Goal: Complete application form

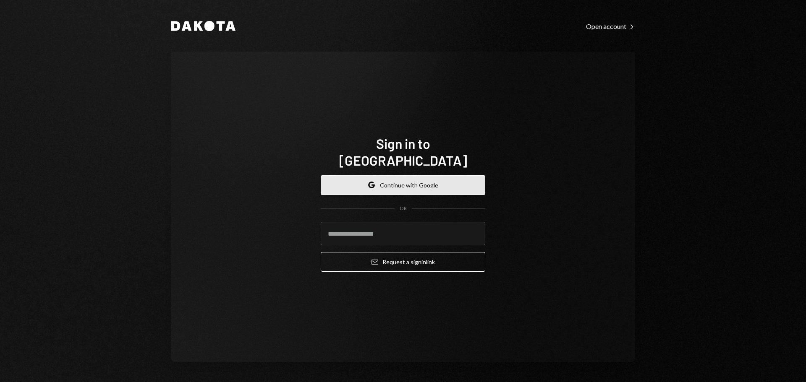
click at [408, 183] on button "Google Continue with Google" at bounding box center [403, 185] width 164 height 20
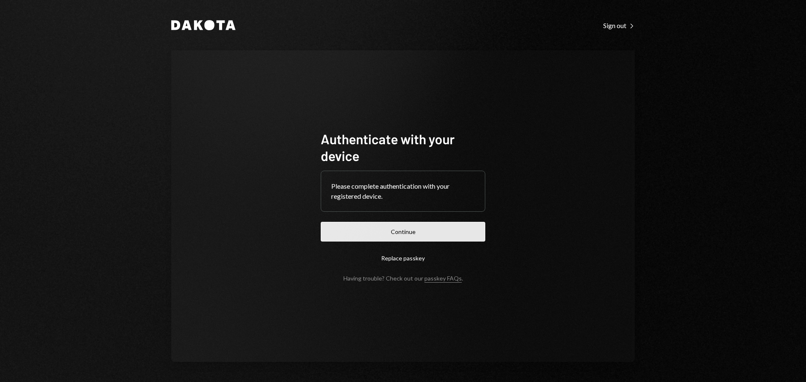
click at [389, 234] on button "Continue" at bounding box center [403, 232] width 164 height 20
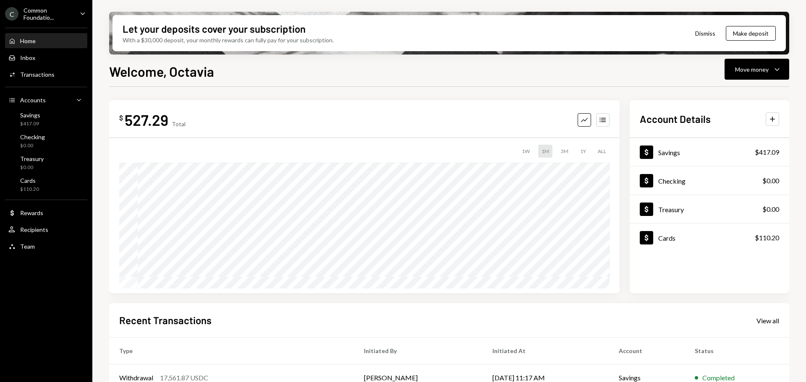
click at [76, 13] on div "C Common Foundatio... Caret Down" at bounding box center [46, 14] width 92 height 14
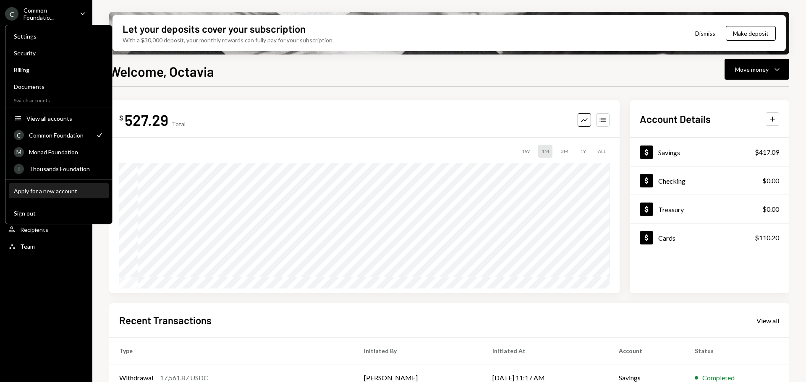
click at [64, 191] on div "Apply for a new account" at bounding box center [59, 191] width 90 height 7
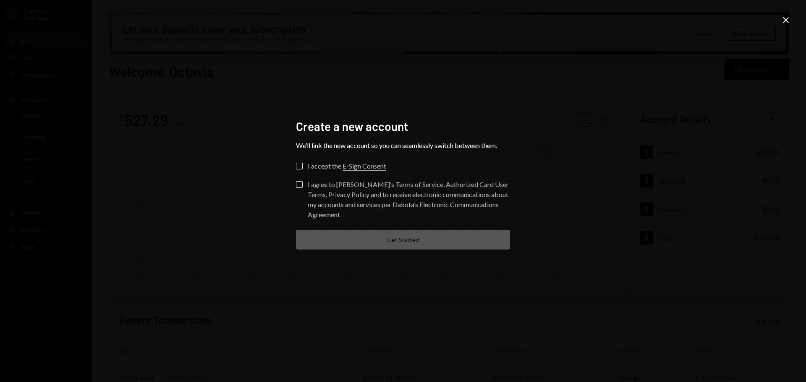
click at [295, 165] on div "Create a new account We’ll link the new account so you can seamlessly switch be…" at bounding box center [403, 191] width 234 height 164
click at [301, 166] on button "I accept the E-Sign Consent" at bounding box center [299, 166] width 7 height 7
click at [299, 183] on button "I agree to Dakota’s Terms of Service , Authorized Card User Terms , Privacy Pol…" at bounding box center [299, 184] width 7 height 7
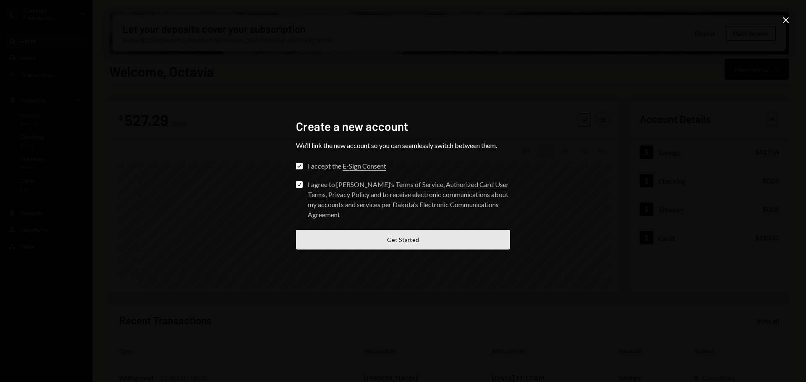
click at [353, 231] on button "Get Started" at bounding box center [403, 240] width 214 height 20
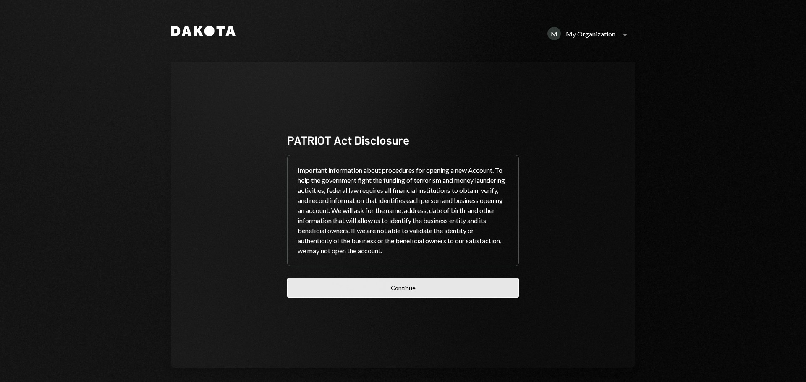
click at [408, 288] on button "Continue" at bounding box center [403, 288] width 232 height 20
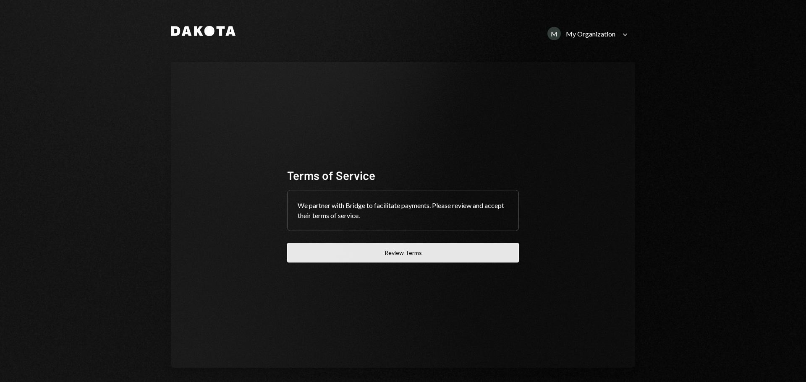
click at [397, 253] on button "Review Terms" at bounding box center [403, 253] width 232 height 20
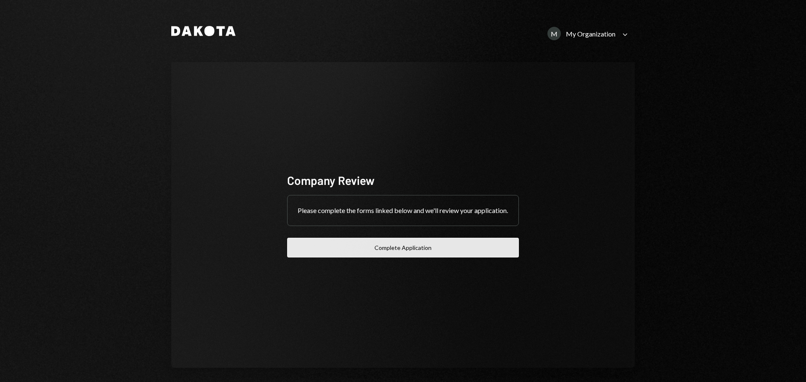
click at [406, 255] on button "Complete Application" at bounding box center [403, 248] width 232 height 20
